Goal: Information Seeking & Learning: Learn about a topic

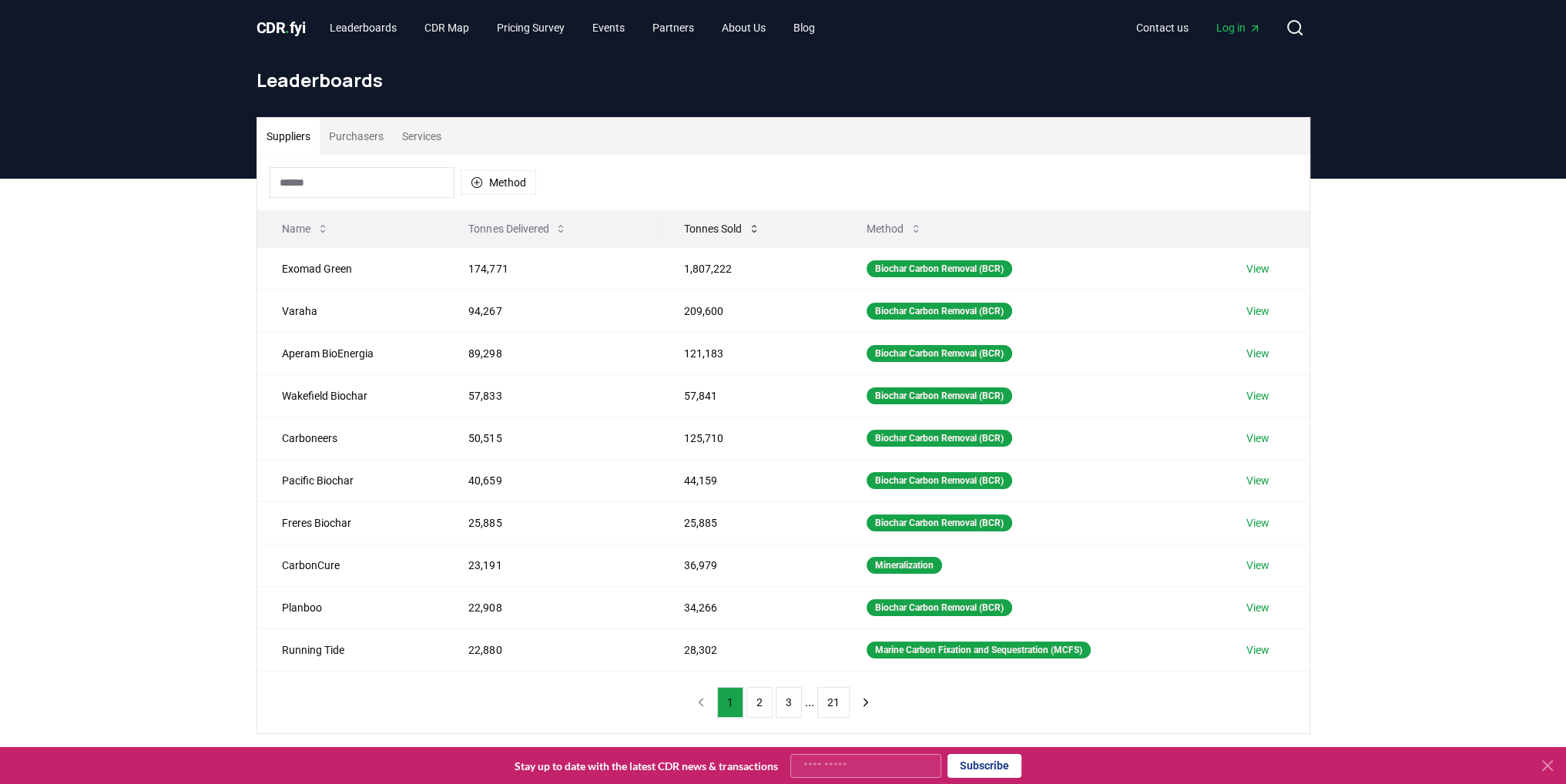
click at [747, 229] on icon at bounding box center [753, 228] width 12 height 12
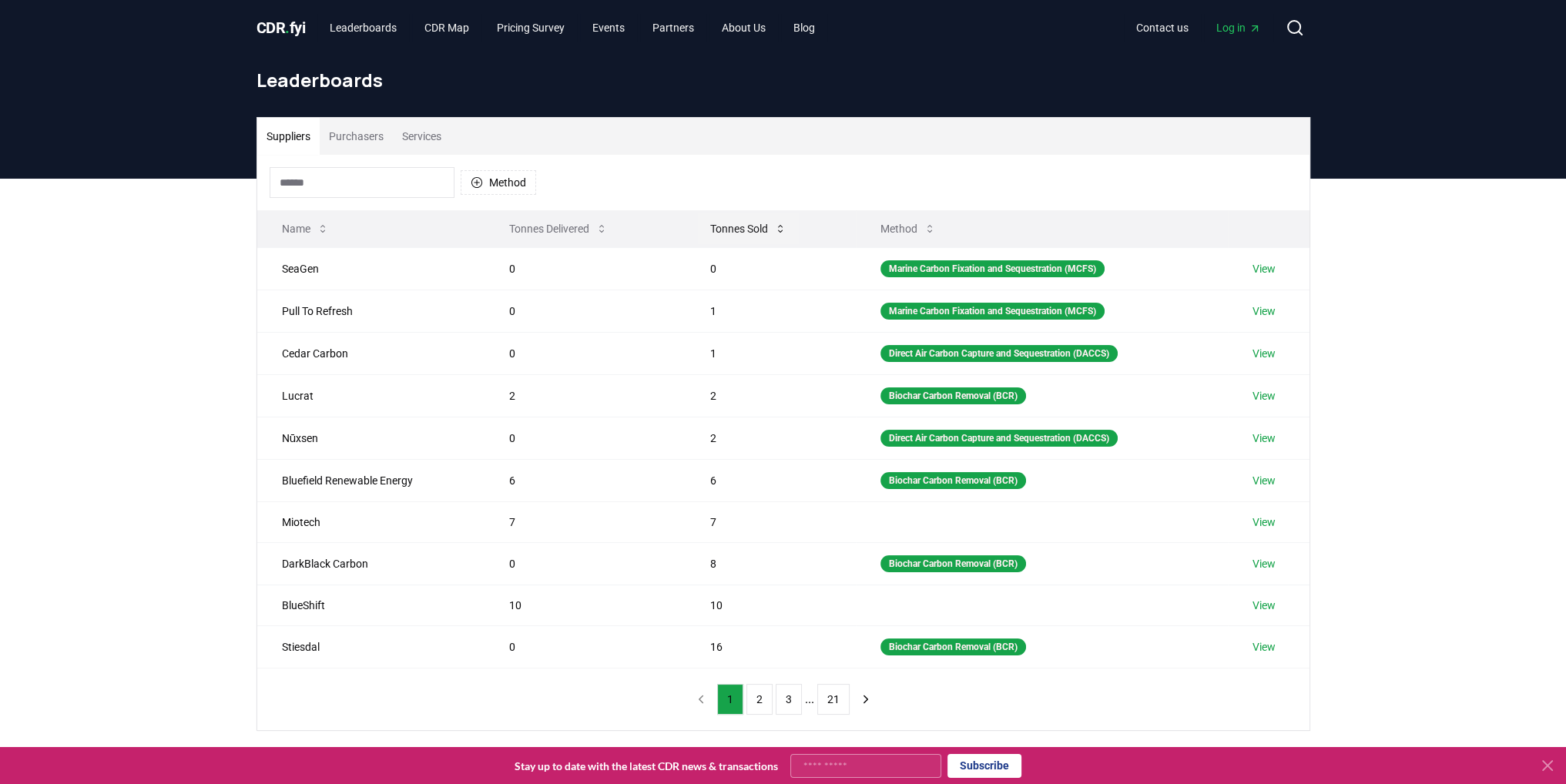
click at [747, 229] on button "Tonnes Sold" at bounding box center [747, 228] width 101 height 30
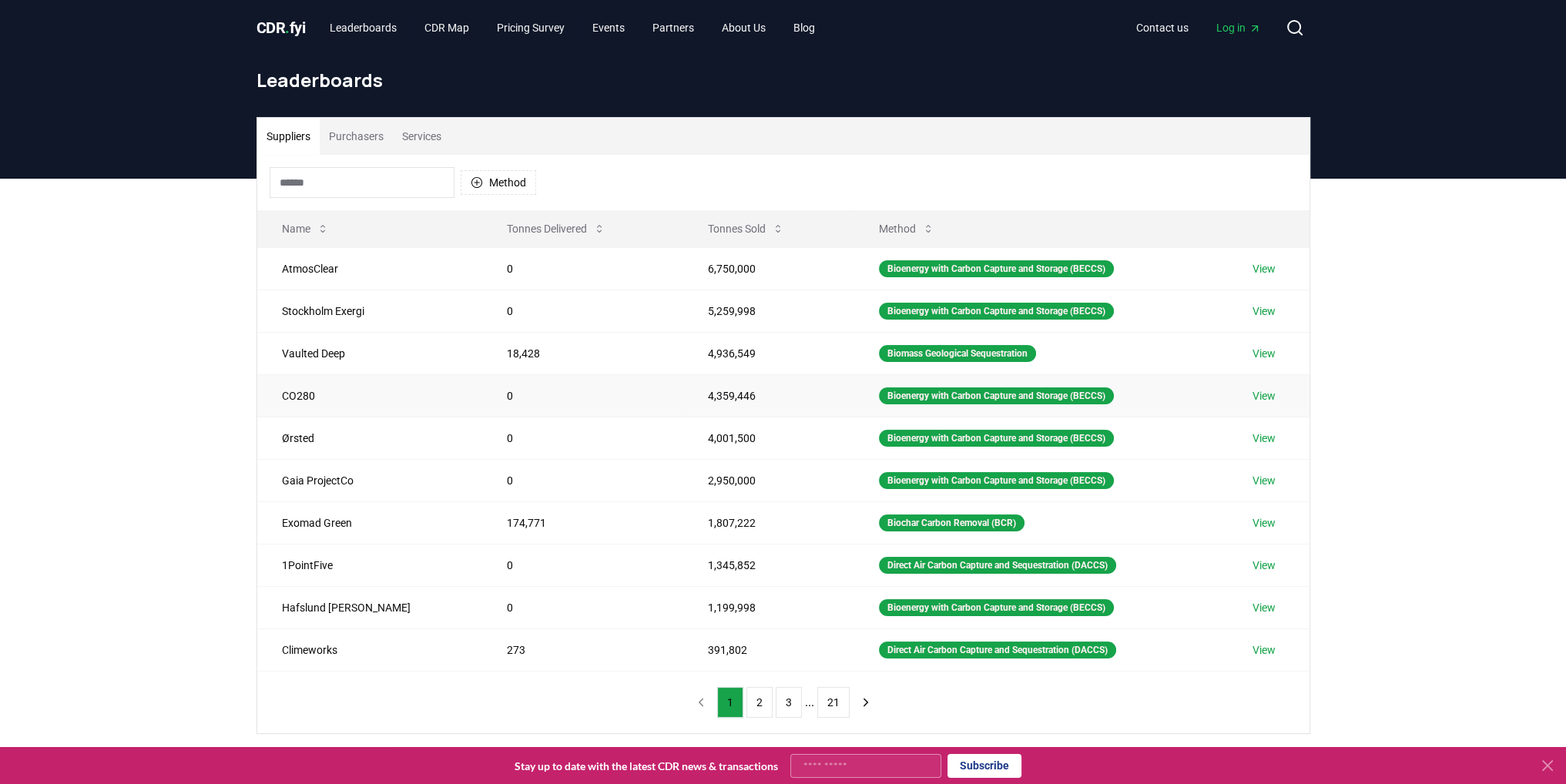
click at [1256, 389] on link "View" at bounding box center [1263, 395] width 23 height 16
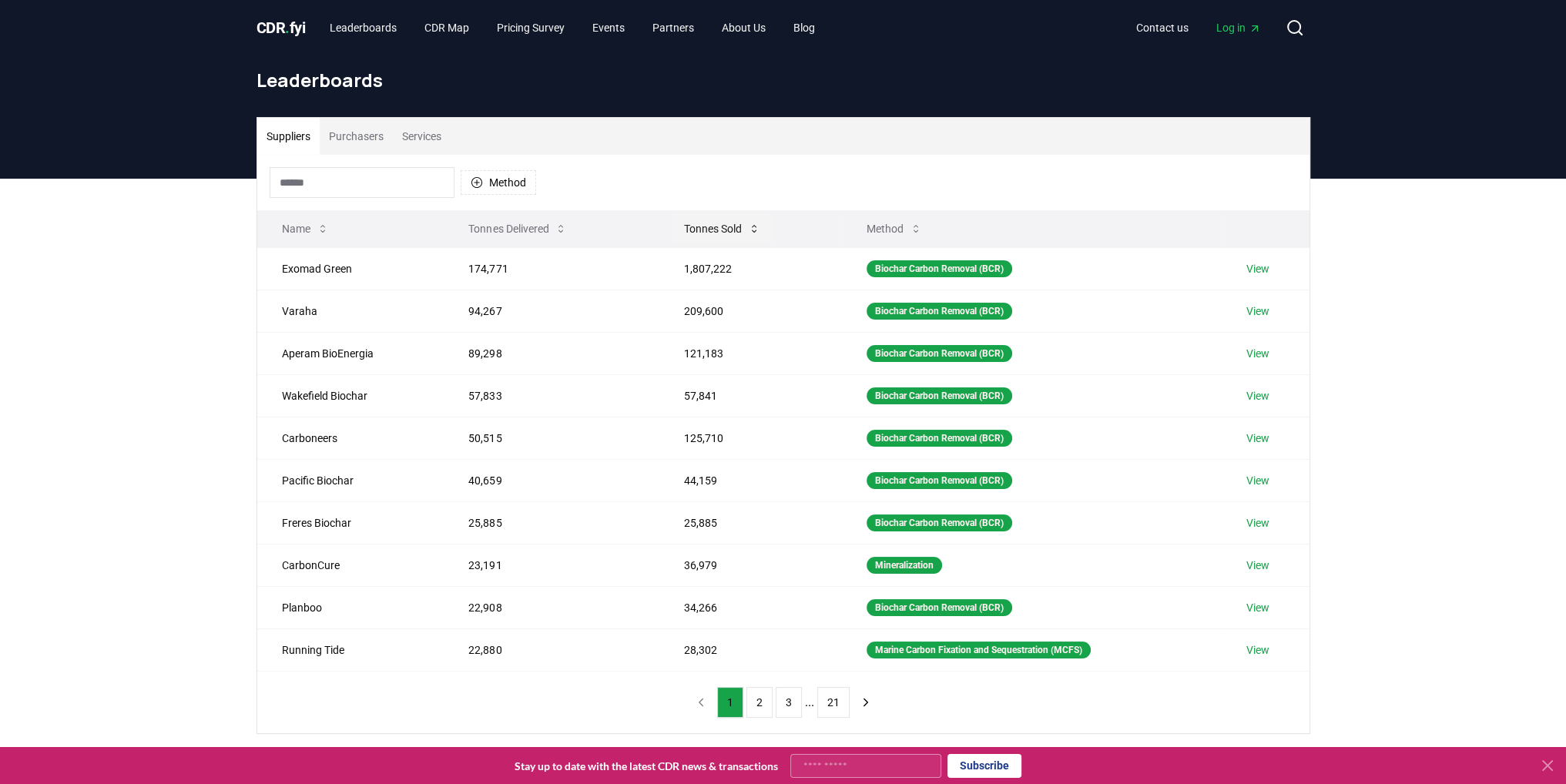
click at [699, 228] on button "Tonnes Sold" at bounding box center [722, 228] width 101 height 30
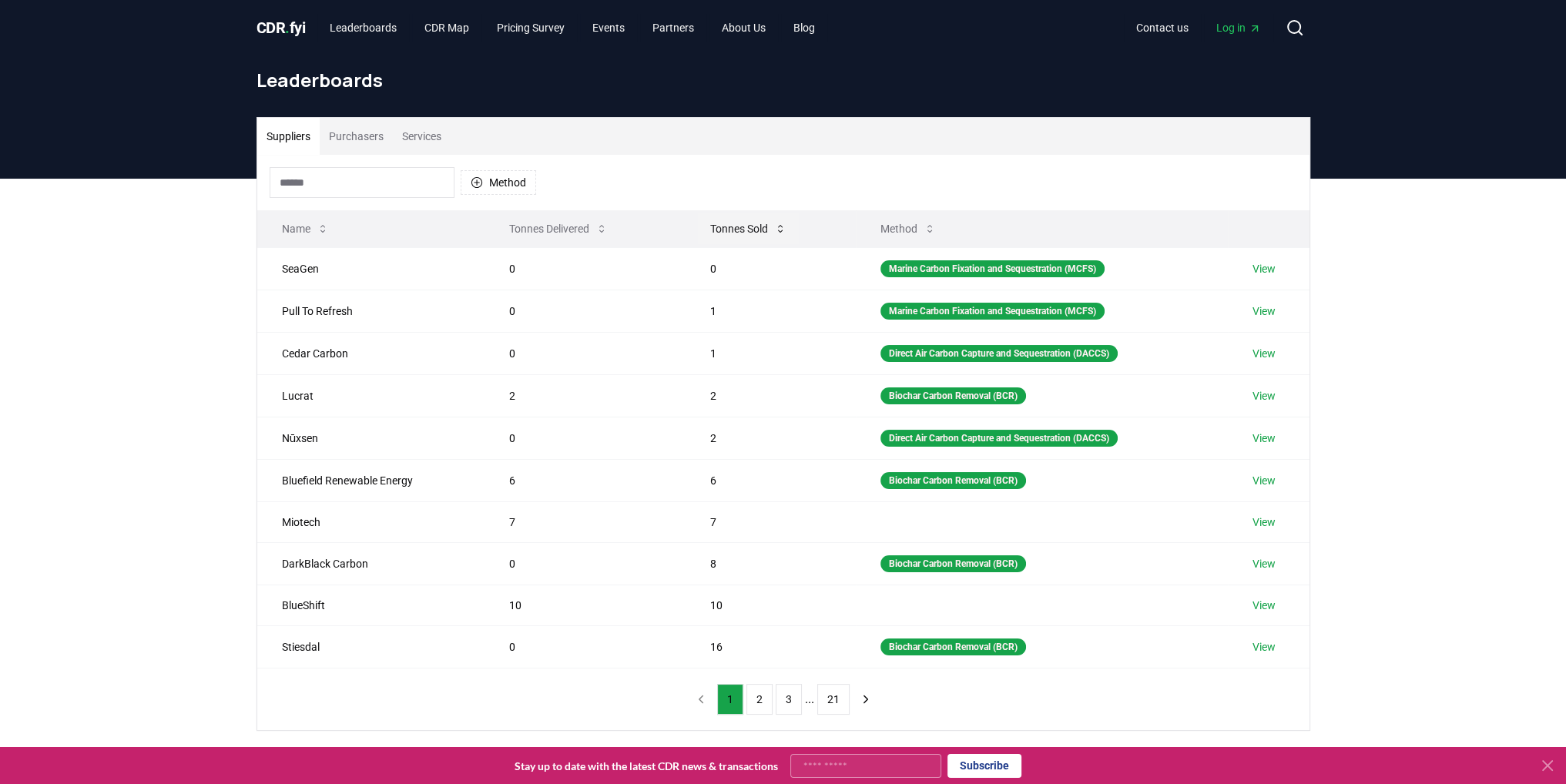
click at [721, 226] on button "Tonnes Sold" at bounding box center [747, 228] width 101 height 30
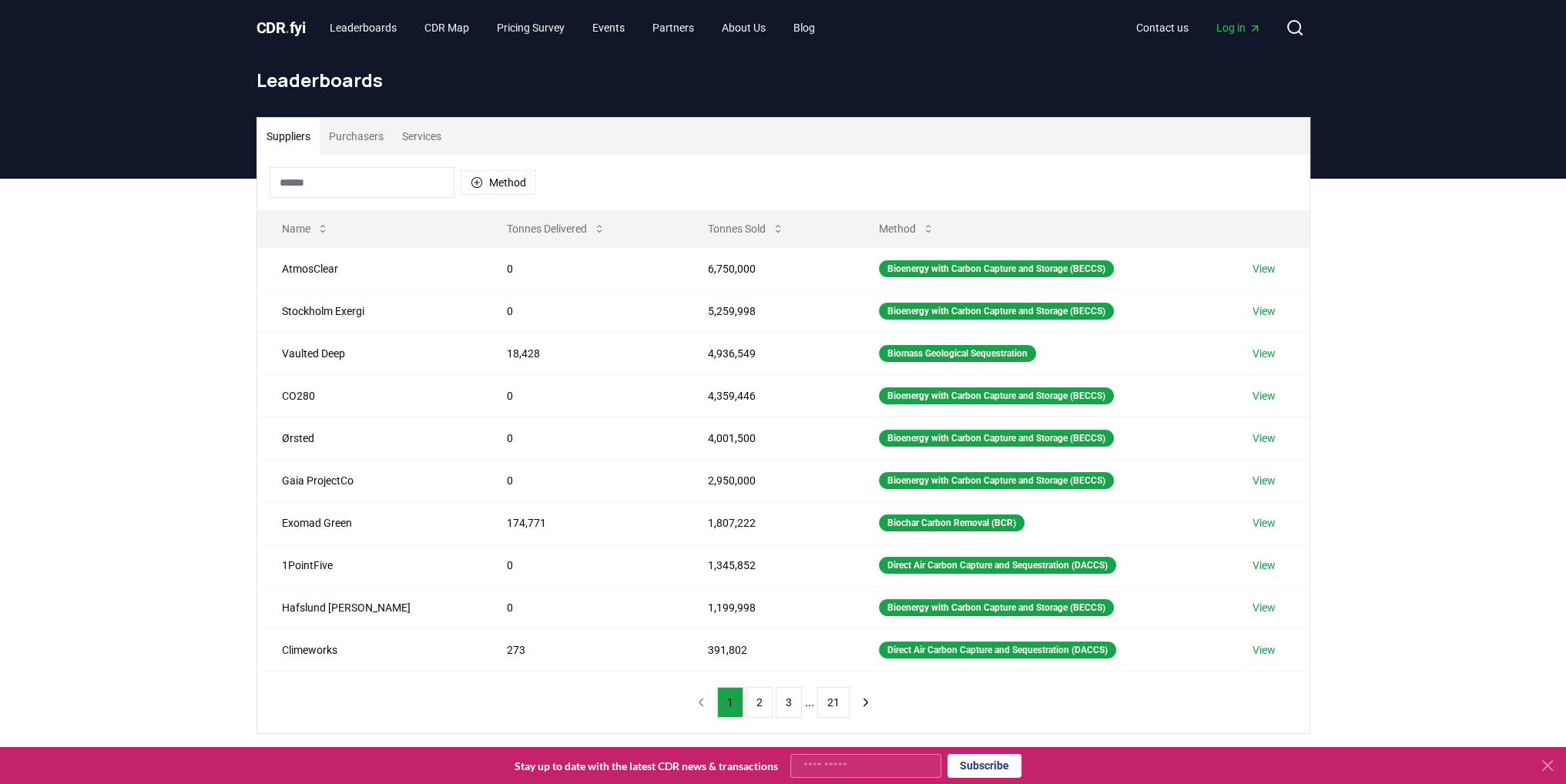
click at [362, 143] on button "Purchasers" at bounding box center [356, 137] width 73 height 37
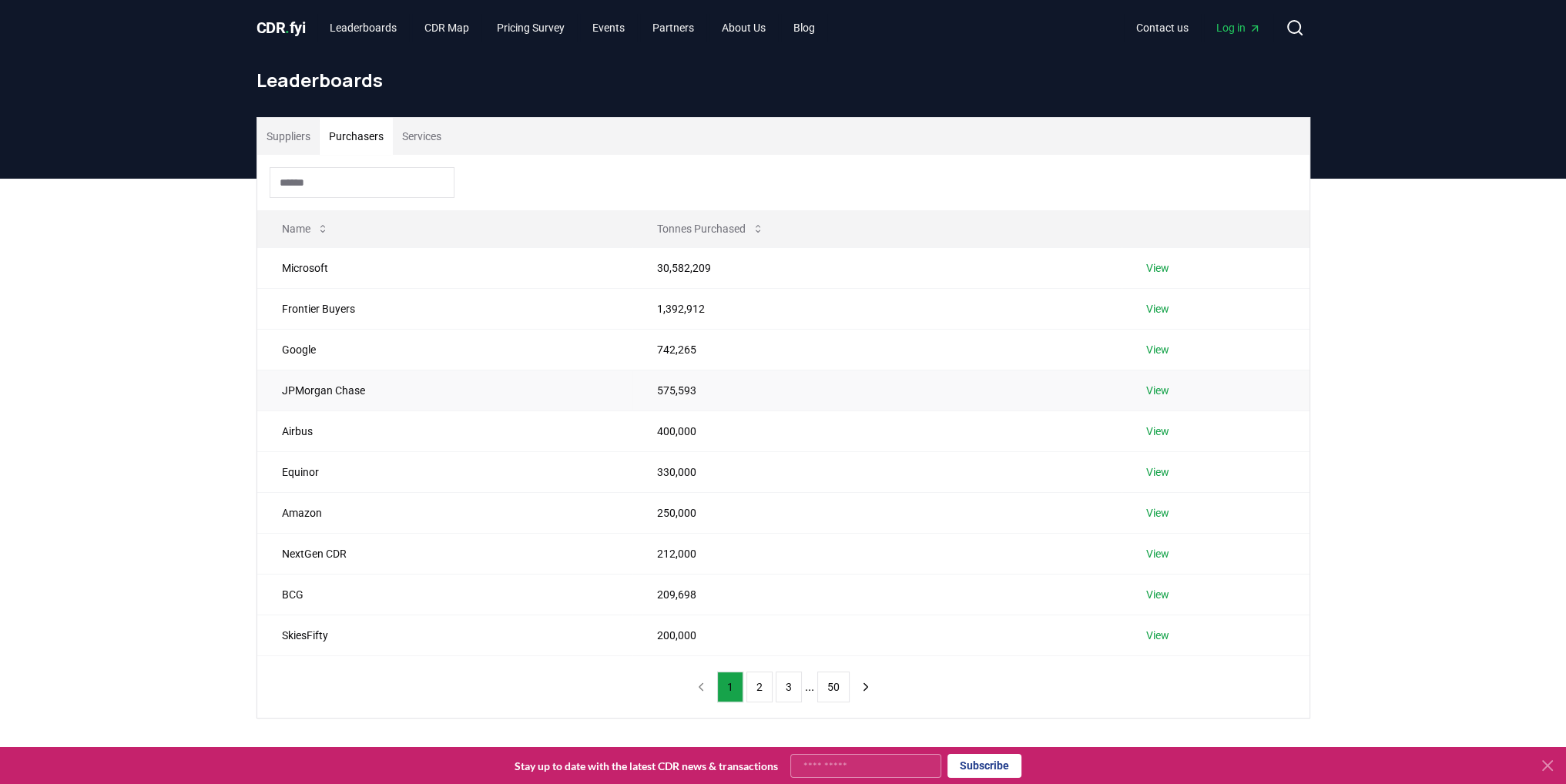
click at [1164, 387] on link "View" at bounding box center [1157, 390] width 23 height 16
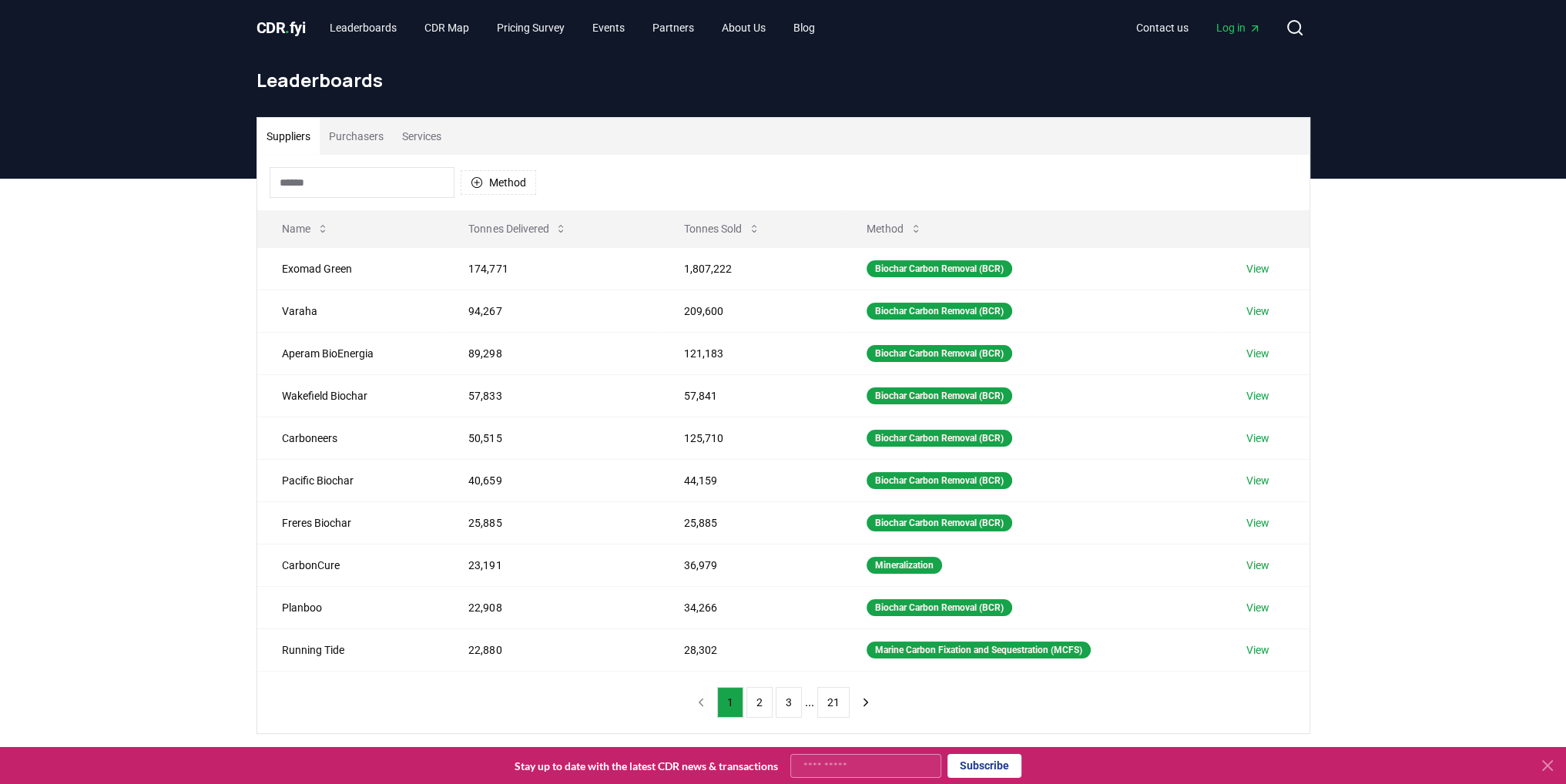
click at [349, 124] on button "Purchasers" at bounding box center [356, 137] width 73 height 37
